Goal: Check status: Check status

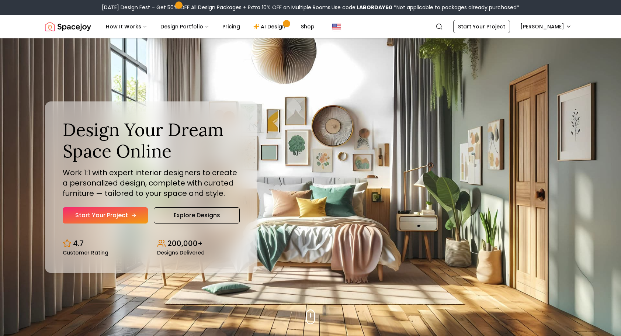
click at [110, 218] on link "Start Your Project" at bounding box center [105, 215] width 85 height 16
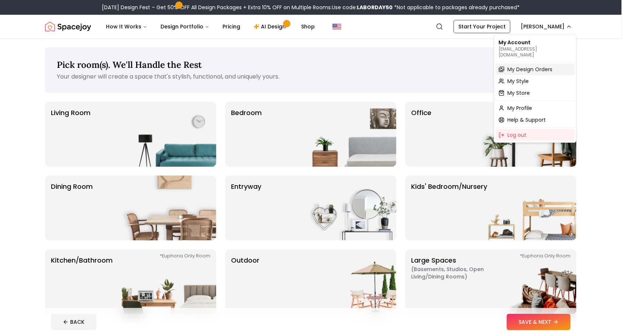
click at [534, 66] on span "My Design Orders" at bounding box center [529, 69] width 45 height 7
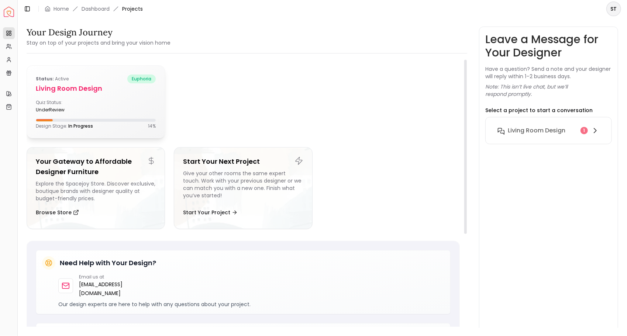
click at [67, 107] on div "Quiz Status: underReview" at bounding box center [64, 106] width 57 height 13
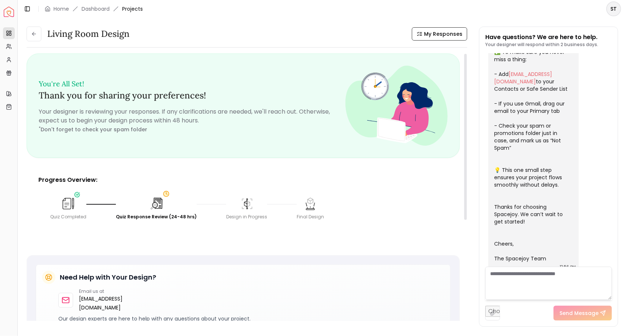
click at [159, 204] on img at bounding box center [156, 204] width 16 height 16
click at [160, 204] on img at bounding box center [156, 204] width 16 height 16
click at [158, 206] on img at bounding box center [155, 203] width 15 height 15
click at [63, 204] on img at bounding box center [68, 203] width 14 height 14
click at [150, 206] on img at bounding box center [156, 204] width 16 height 16
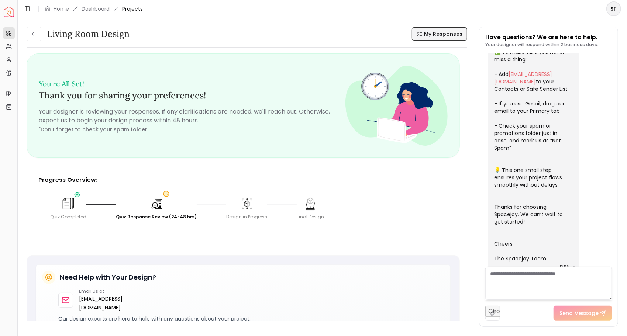
click at [442, 32] on span "My Responses" at bounding box center [443, 33] width 38 height 7
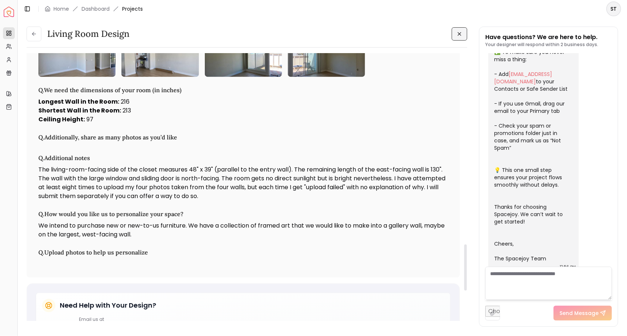
scroll to position [1107, 0]
click at [308, 184] on p "The living-room-facing side of the closet measures 48" x 39" (parallel to the e…" at bounding box center [243, 182] width 410 height 35
drag, startPoint x: 443, startPoint y: 176, endPoint x: 452, endPoint y: 168, distance: 11.5
click at [443, 176] on p "The living-room-facing side of the closet measures 48" x 39" (parallel to the e…" at bounding box center [243, 182] width 410 height 35
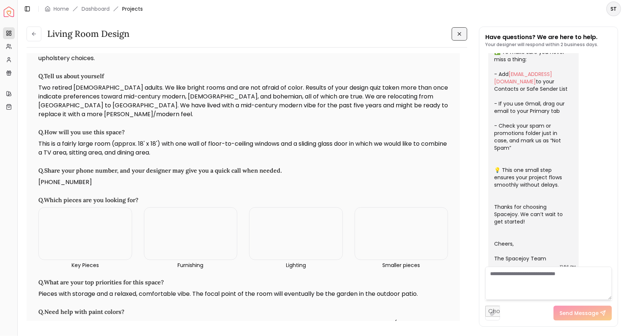
scroll to position [95, 0]
